Goal: Transaction & Acquisition: Purchase product/service

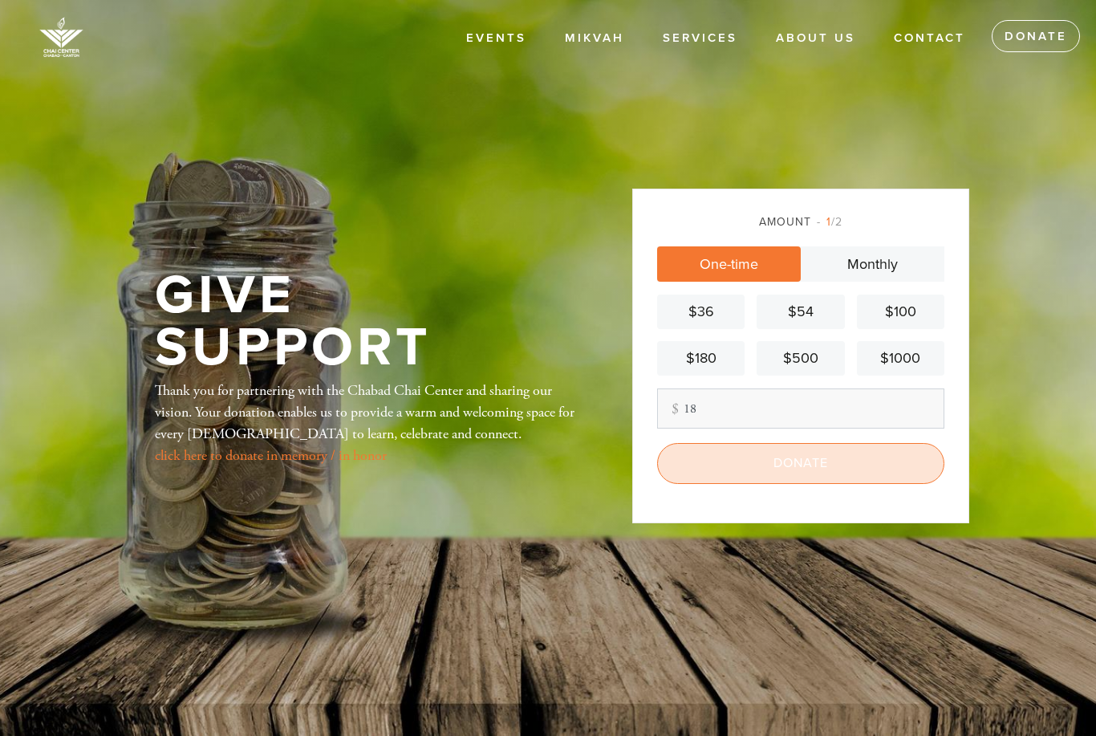
type input "18"
click at [866, 483] on input "Donate" at bounding box center [800, 463] width 287 height 40
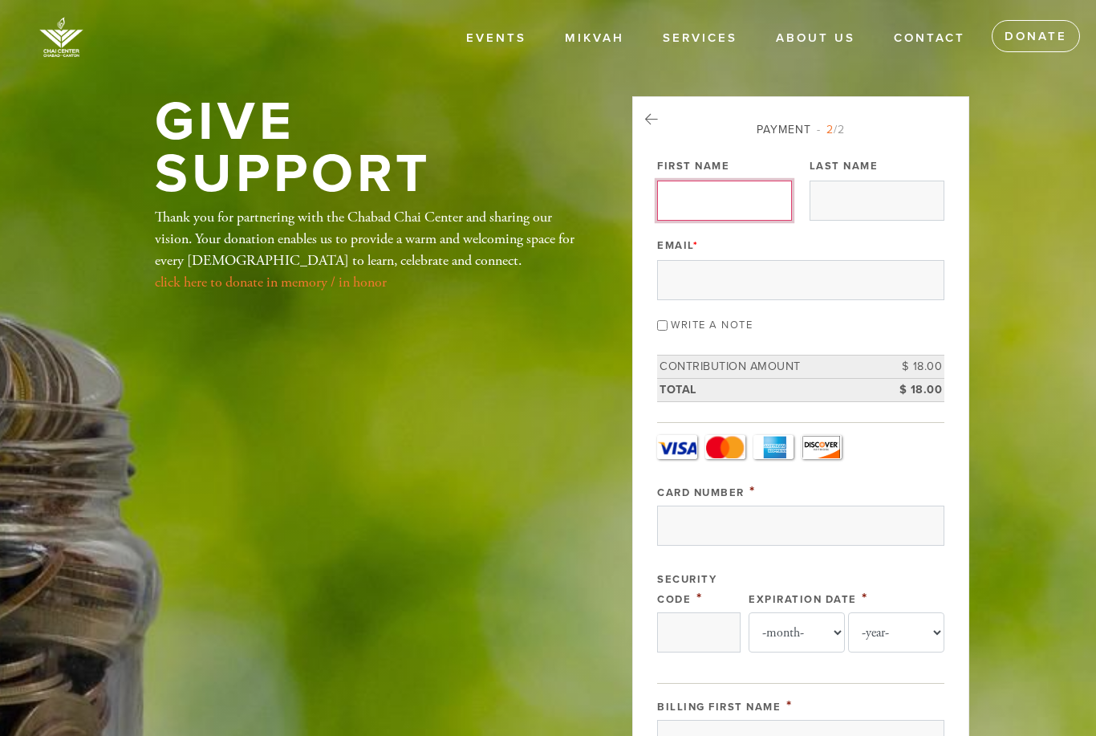
click at [774, 207] on input "First Name" at bounding box center [724, 201] width 135 height 40
type input "[PERSON_NAME]"
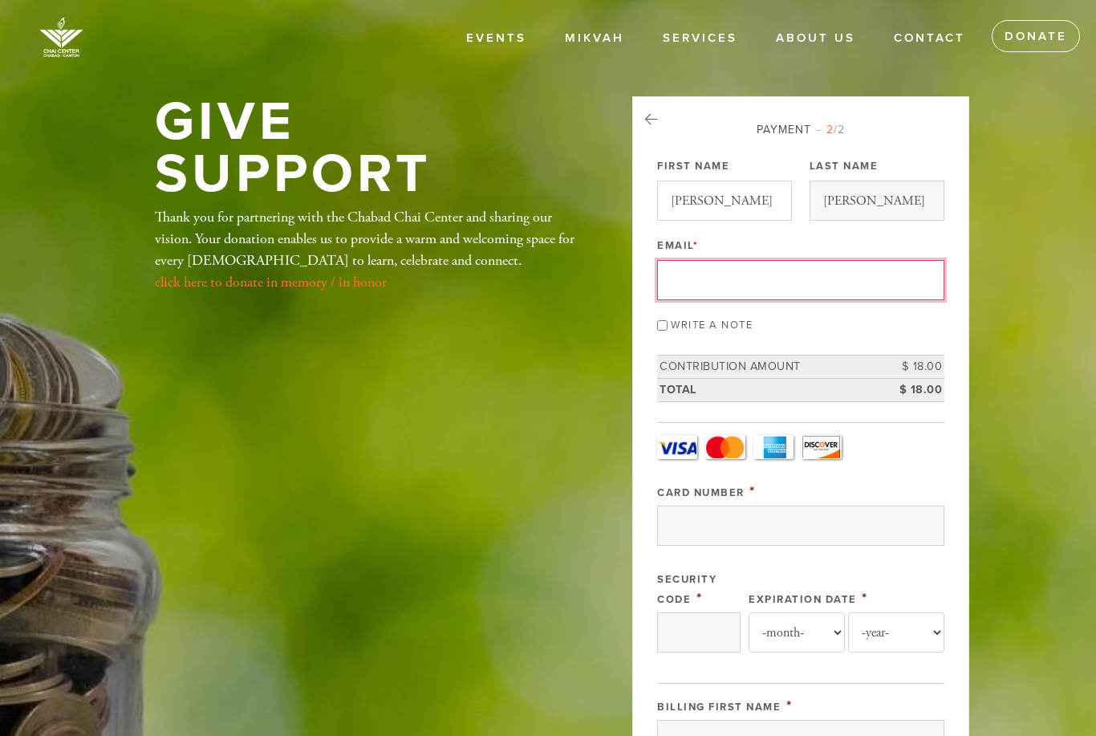
type input "[PERSON_NAME][EMAIL_ADDRESS][DOMAIN_NAME]"
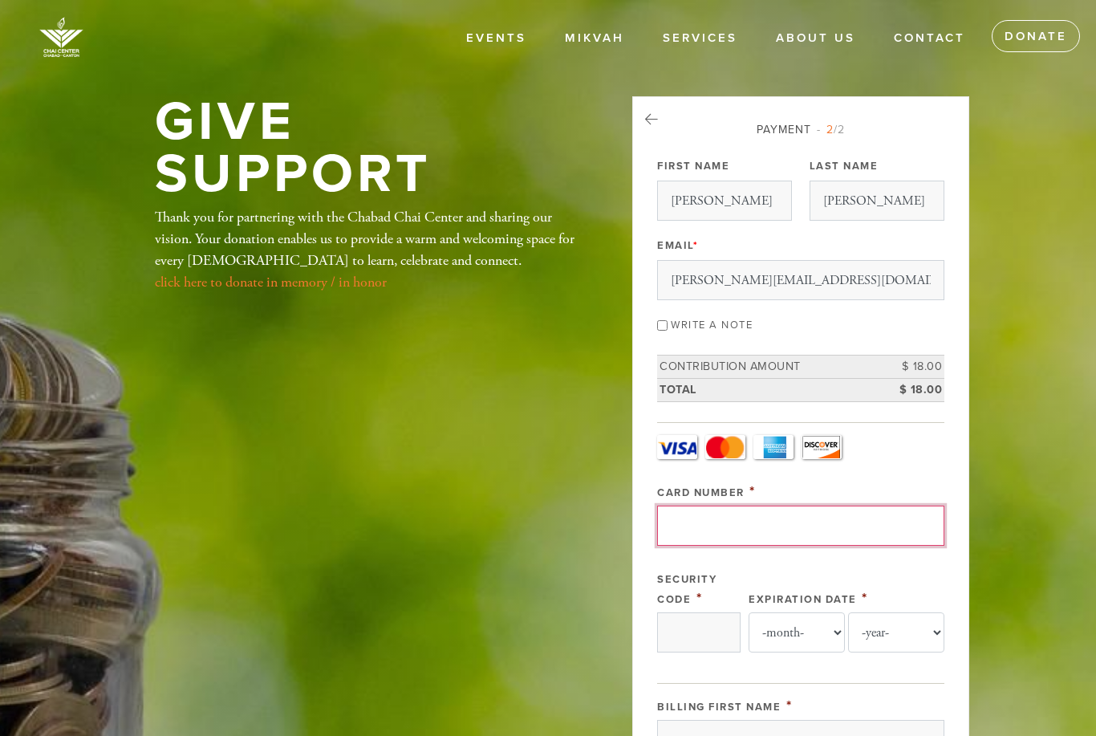
click at [771, 521] on input "Card Number" at bounding box center [800, 525] width 287 height 40
type input "[CREDIT_CARD_NUMBER]"
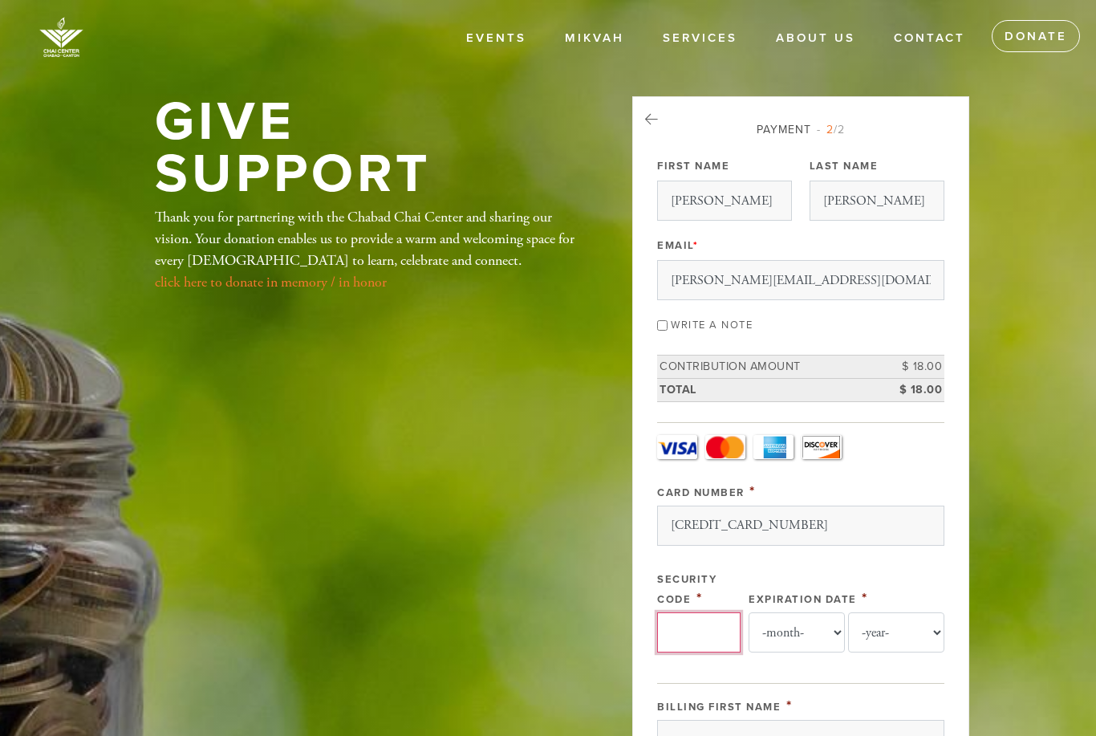
click at [720, 633] on input "Security Code" at bounding box center [698, 632] width 83 height 40
type input "241"
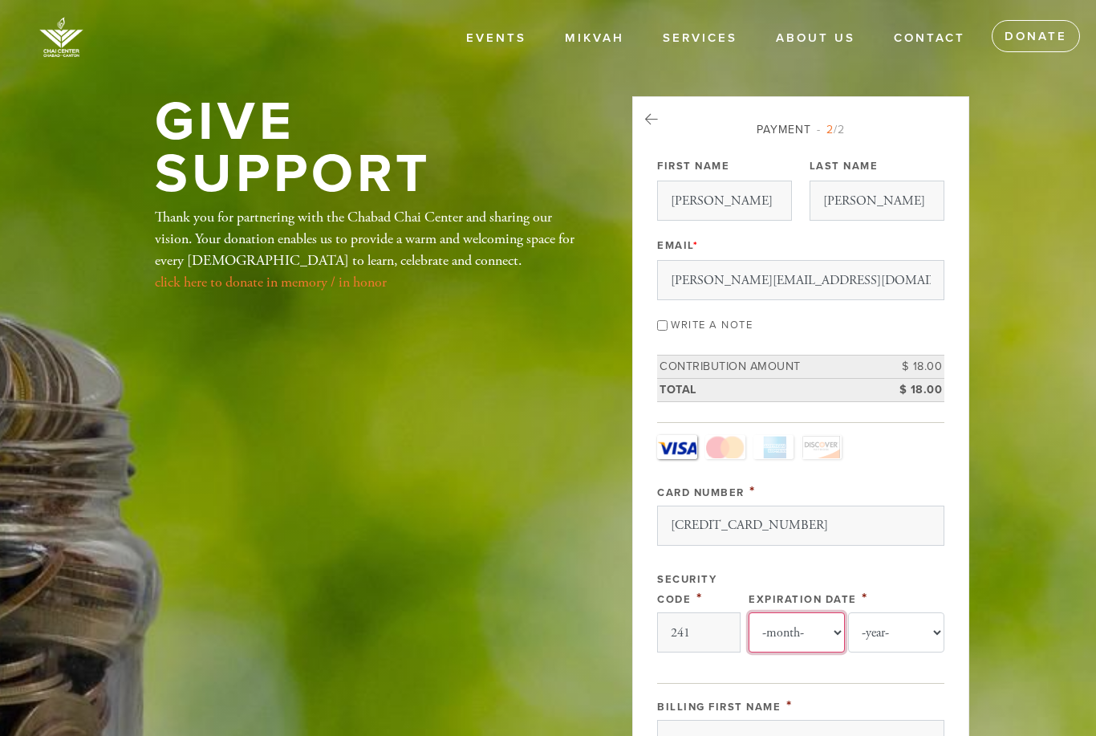
click at [807, 631] on select "-month- Jan Feb Mar Apr May Jun [DATE] Aug Sep Oct Nov Dec" at bounding box center [796, 632] width 96 height 40
select select "6"
click at [894, 635] on select "-year- 2025 2026 2027 2028 2029 2030 2031 2032 2033 2034 2035" at bounding box center [896, 632] width 96 height 40
select select "2026"
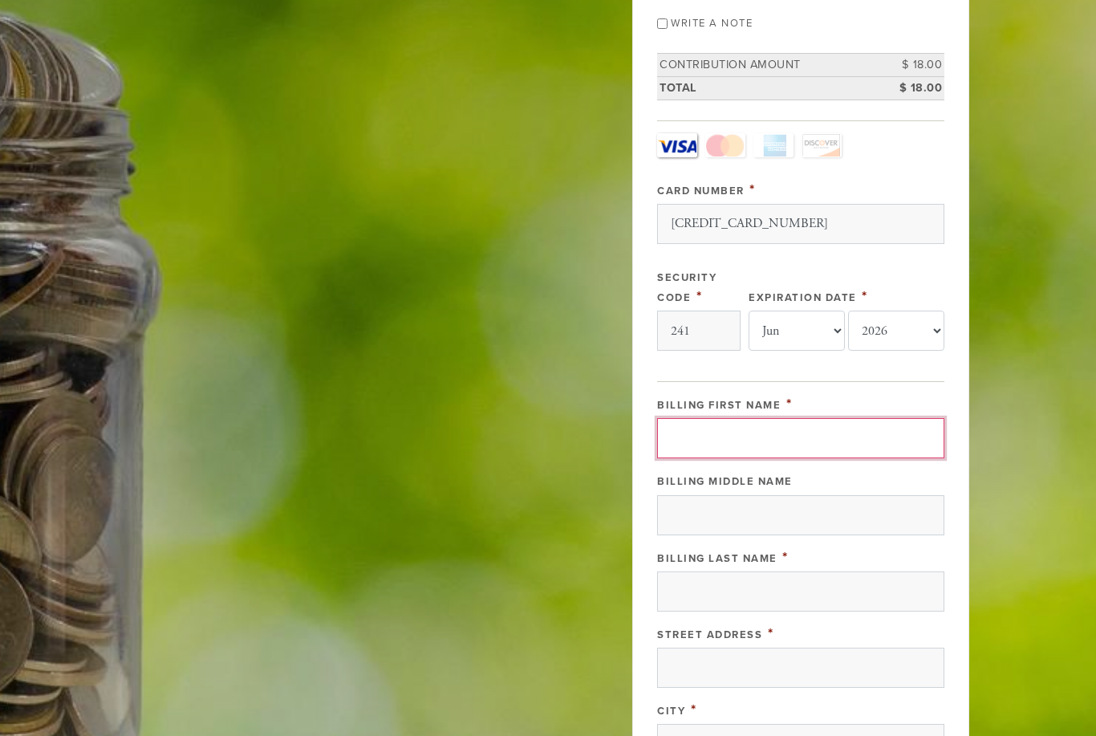
click at [848, 441] on input "Billing First Name" at bounding box center [800, 439] width 287 height 40
type input "[PERSON_NAME]"
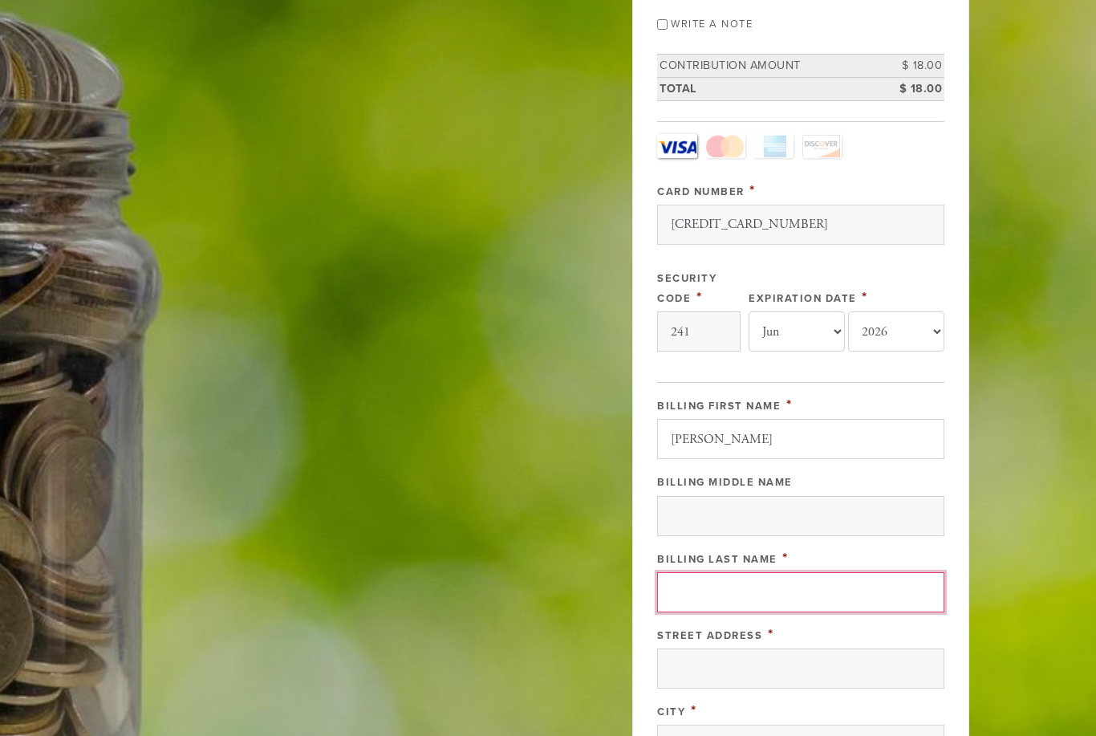
type input "[PERSON_NAME]"
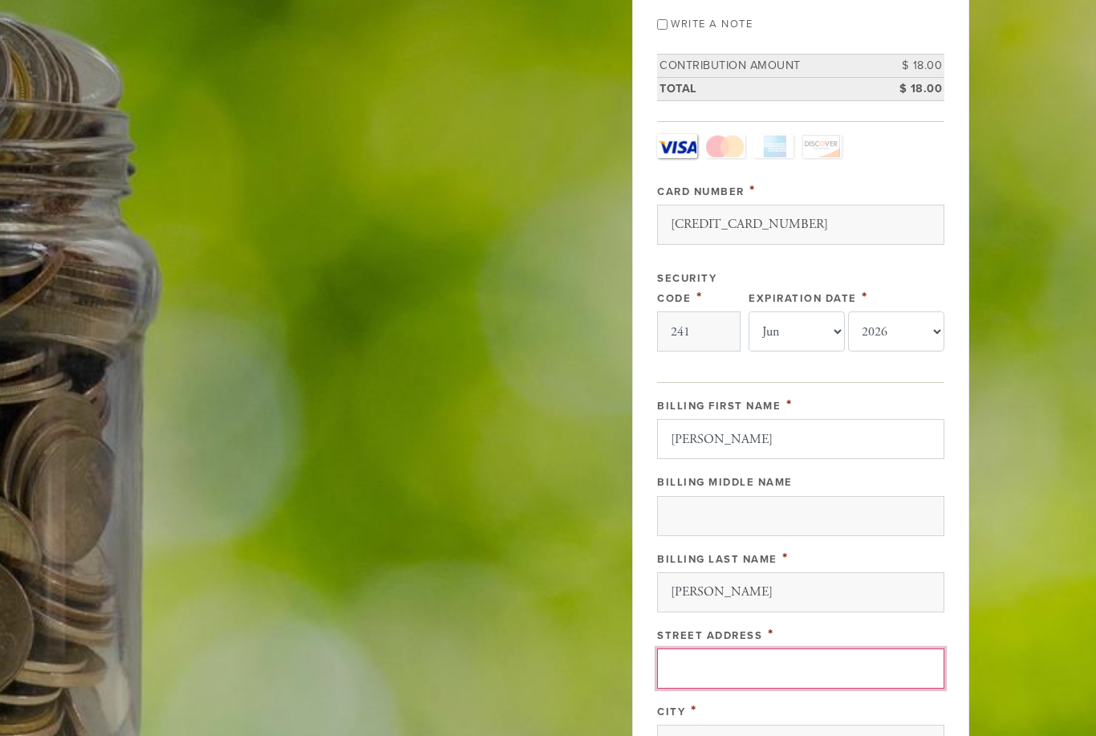
type input "[STREET_ADDRESS]"
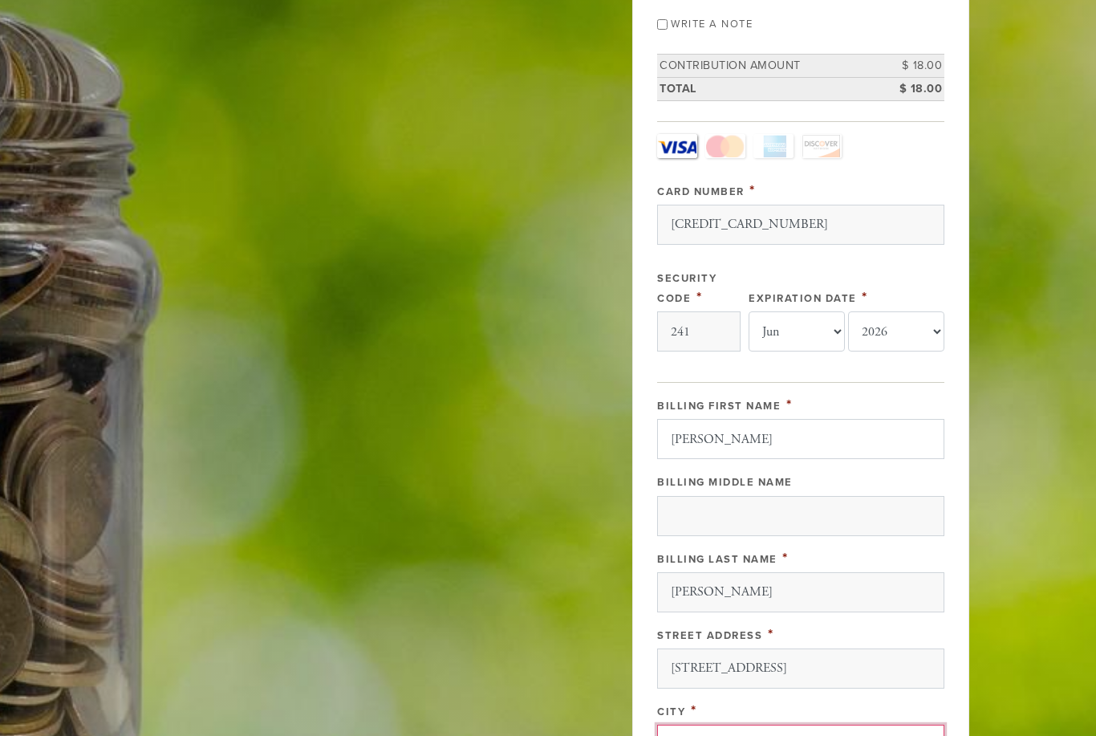
type input "[PERSON_NAME]"
type input "02459"
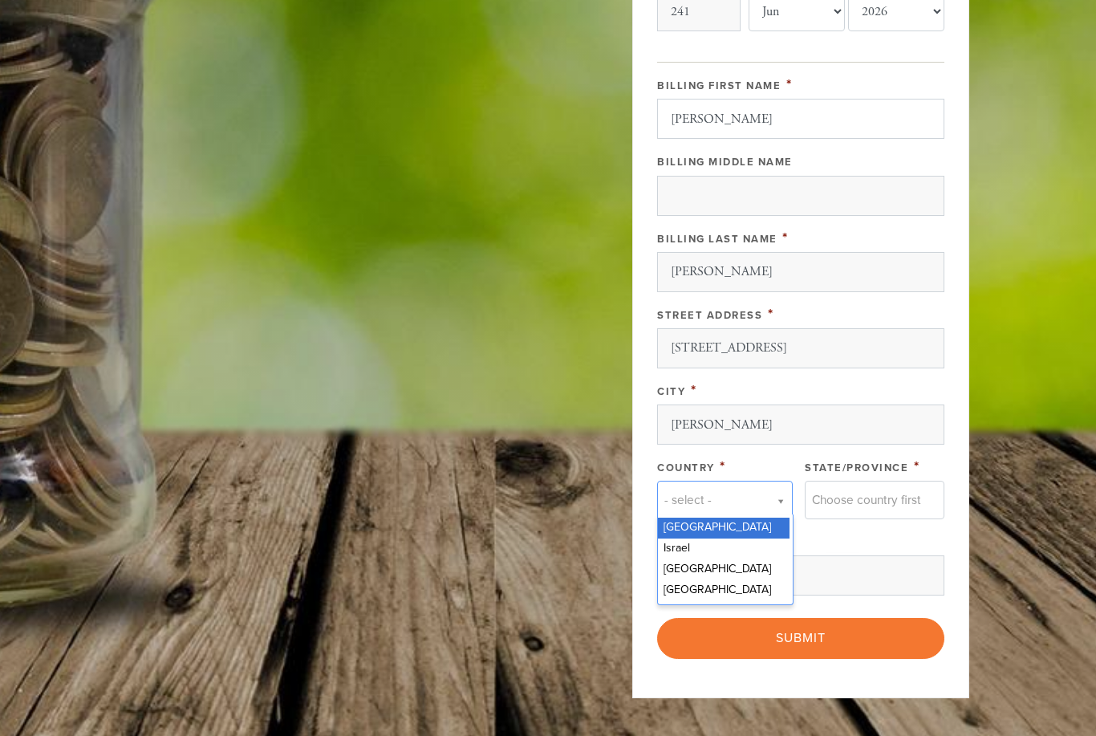
scroll to position [0, 6]
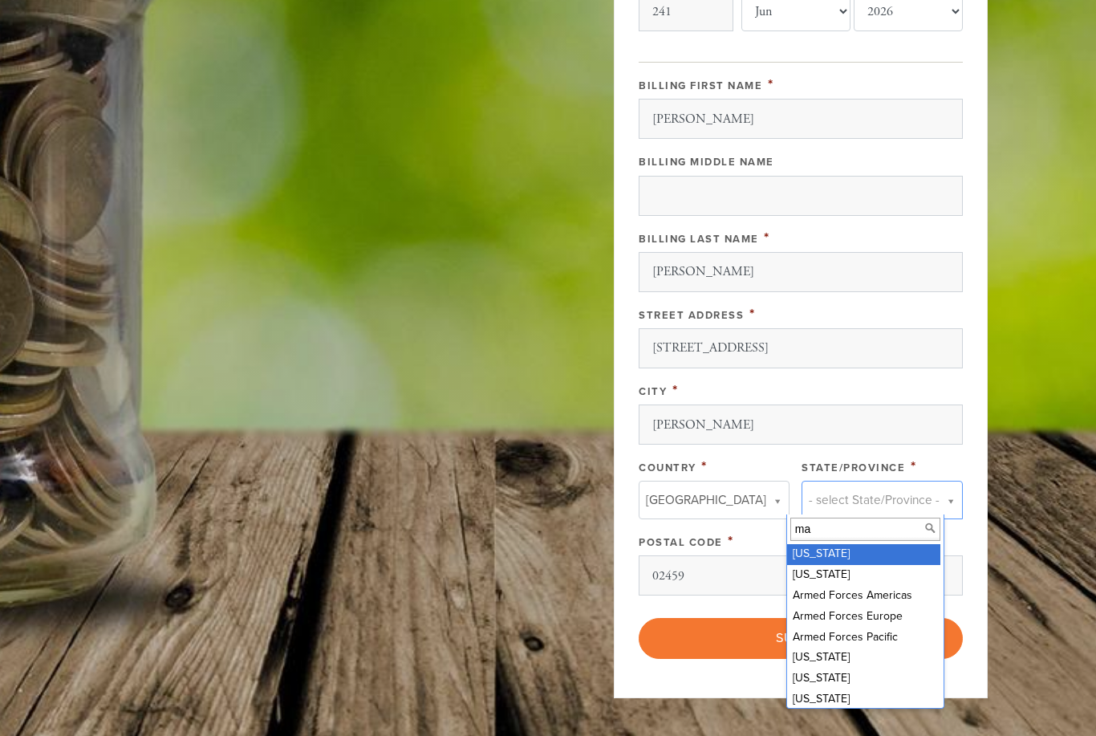
type input "mas"
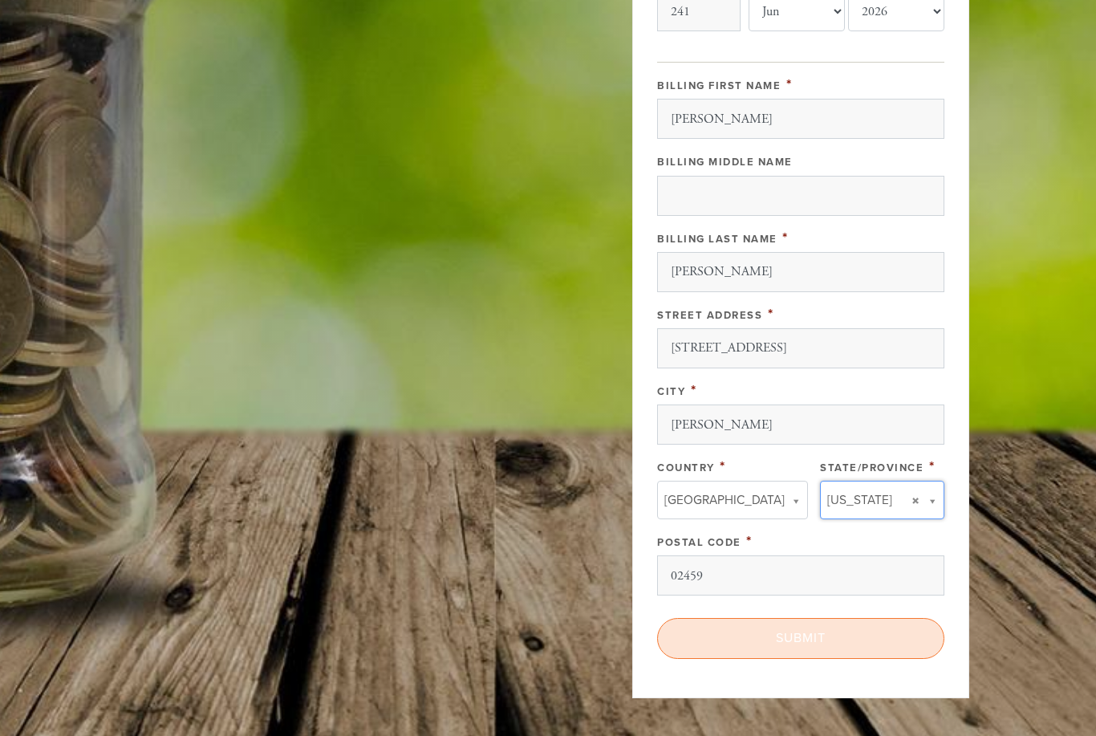
click at [850, 637] on input "Submit" at bounding box center [800, 638] width 287 height 40
